Goal: Task Accomplishment & Management: Manage account settings

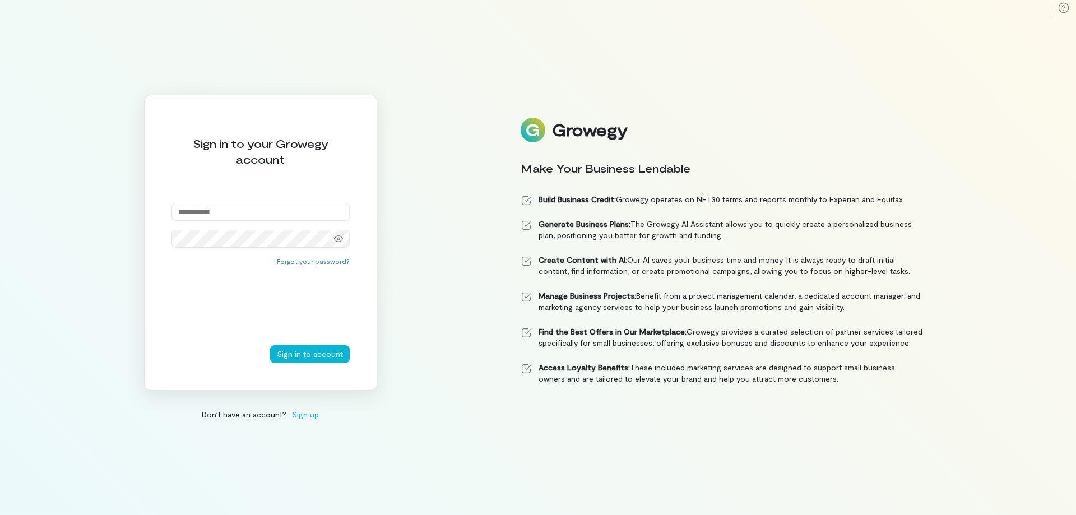
click at [272, 214] on input "email" at bounding box center [261, 212] width 178 height 18
click at [321, 257] on div "Sign in to your Growegy account Forgot your password? Sign in to account" at bounding box center [260, 243] width 233 height 296
click at [316, 266] on div "Sign in to your Growegy account Enter an email address Forgot your password? Si…" at bounding box center [260, 243] width 233 height 296
click at [315, 272] on button "Forgot your password?" at bounding box center [313, 271] width 73 height 9
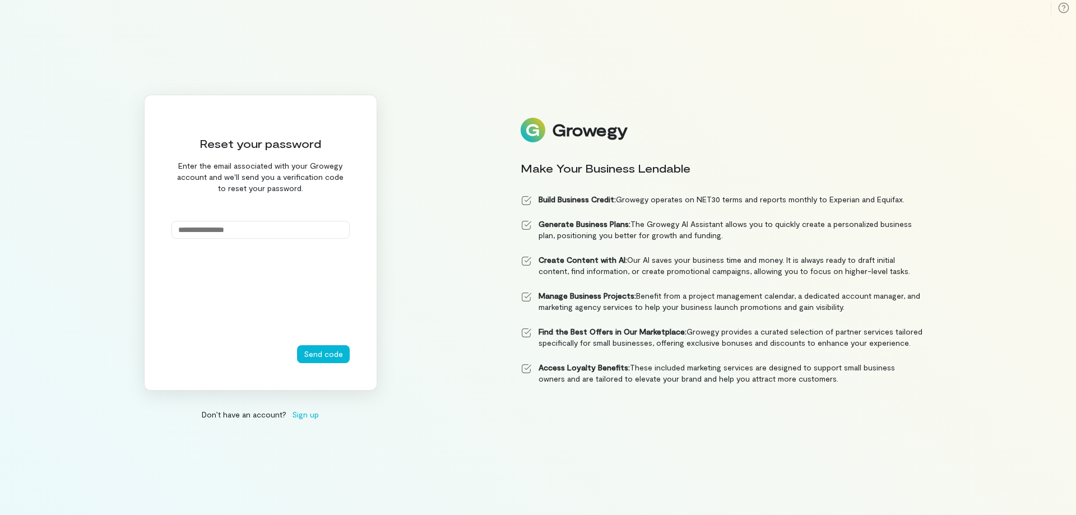
click at [290, 234] on input "email" at bounding box center [261, 230] width 178 height 18
click at [290, 225] on input "email" at bounding box center [261, 230] width 178 height 18
type input "**********"
click at [297, 345] on button "Send code" at bounding box center [323, 354] width 53 height 18
